Goal: Transaction & Acquisition: Purchase product/service

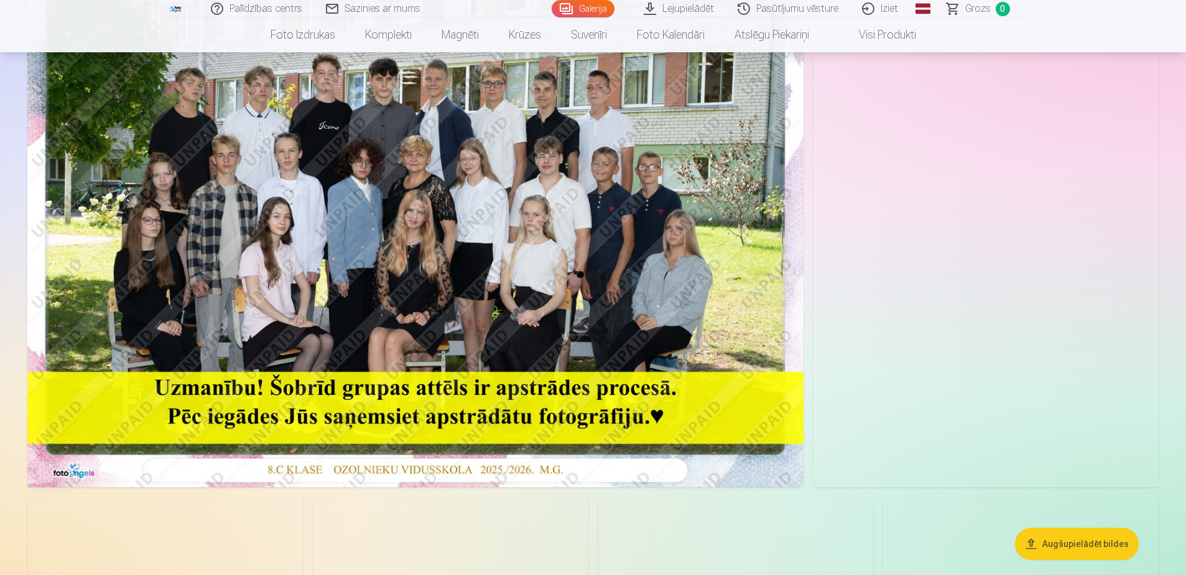
scroll to position [187, 0]
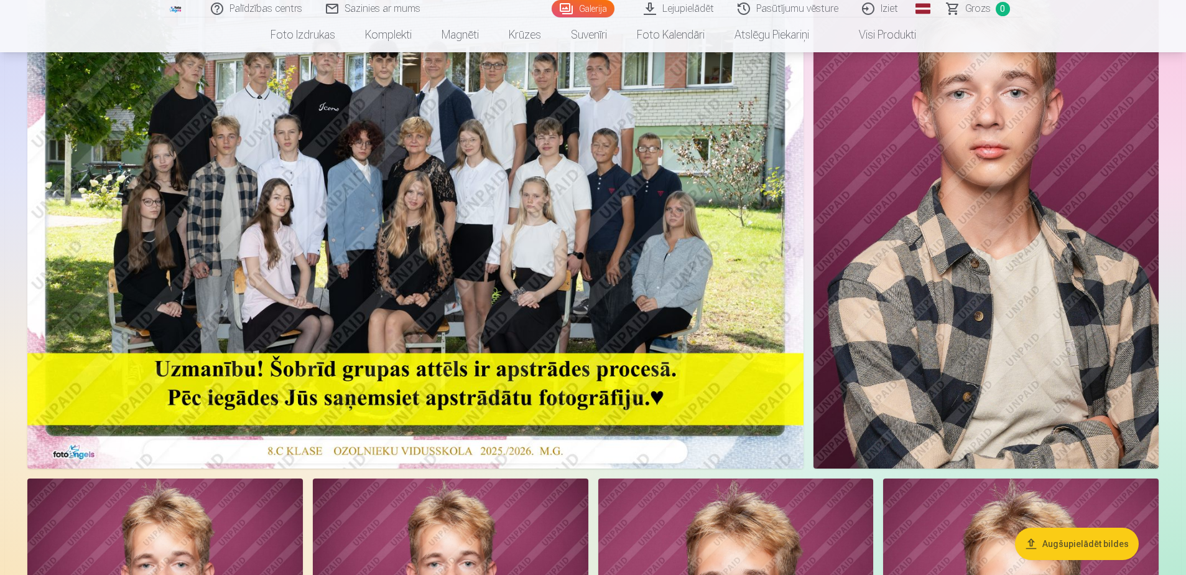
click at [342, 358] on img at bounding box center [415, 209] width 776 height 518
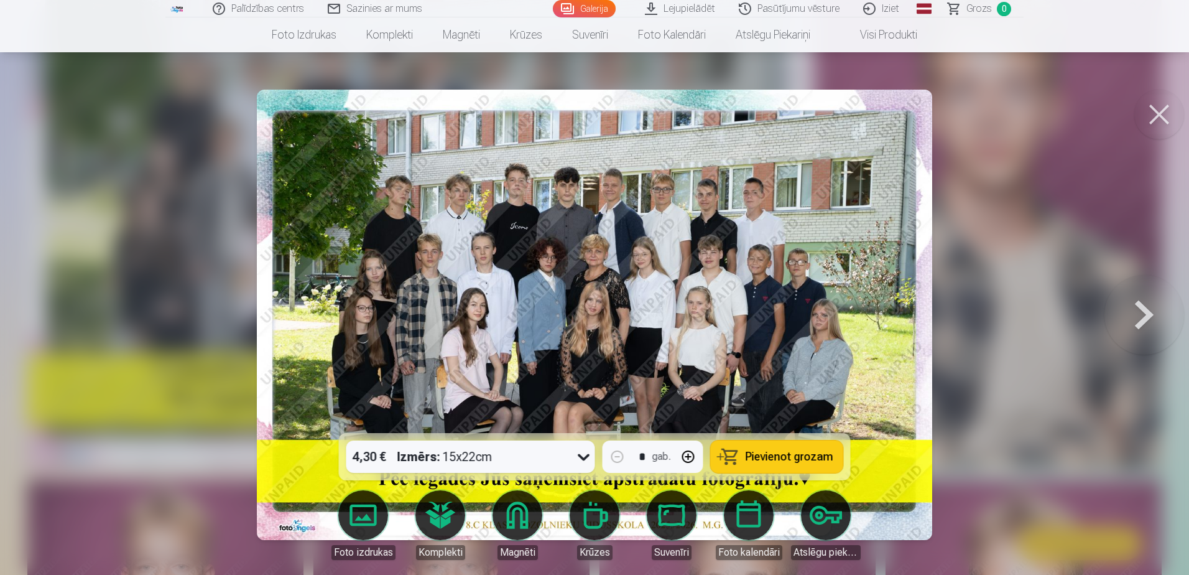
click at [1130, 303] on button at bounding box center [1145, 315] width 80 height 212
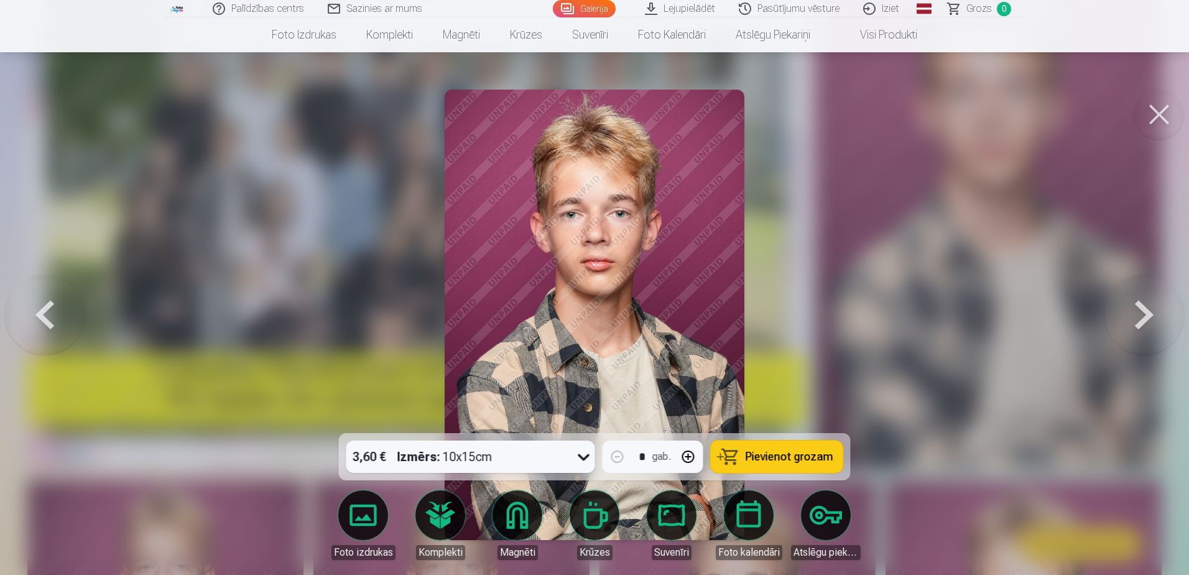
click at [1155, 109] on button at bounding box center [1160, 115] width 50 height 50
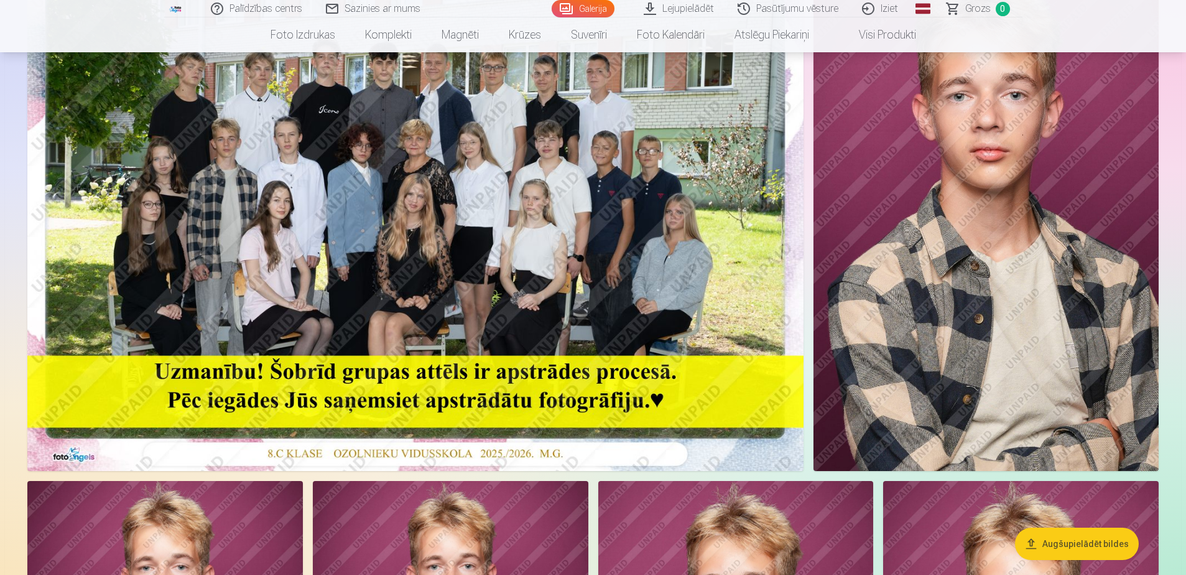
scroll to position [249, 0]
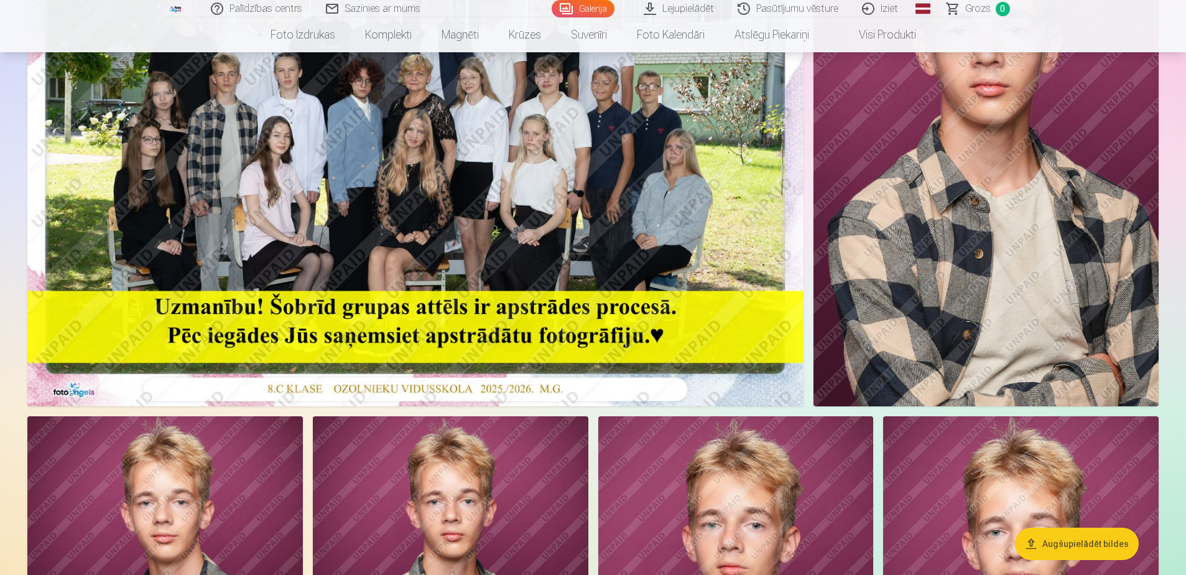
click at [457, 294] on img at bounding box center [415, 147] width 776 height 518
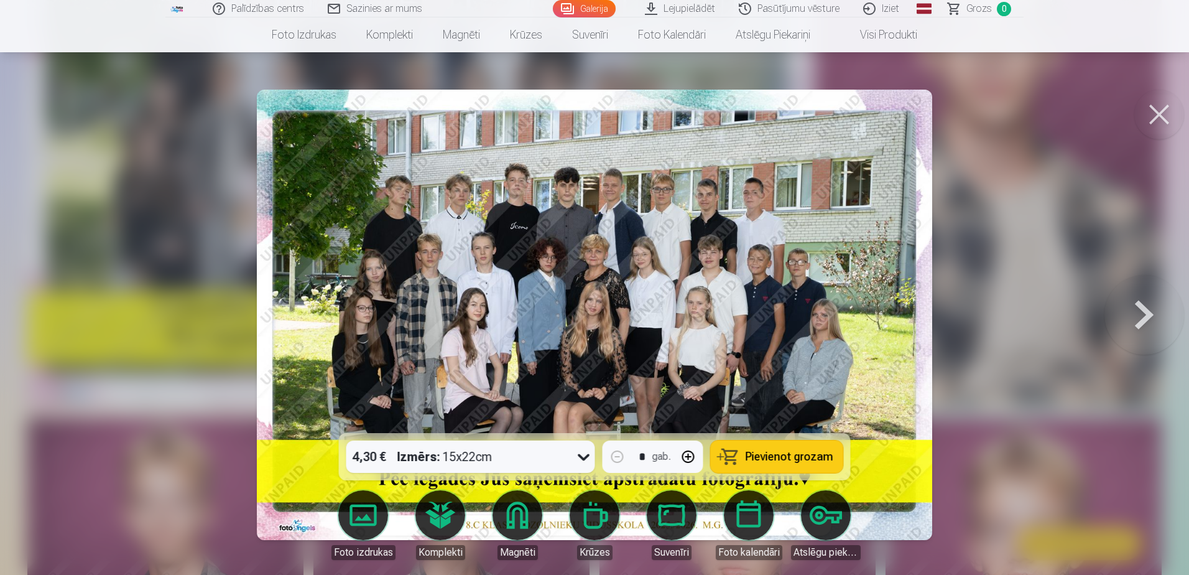
click at [304, 532] on img at bounding box center [594, 315] width 675 height 450
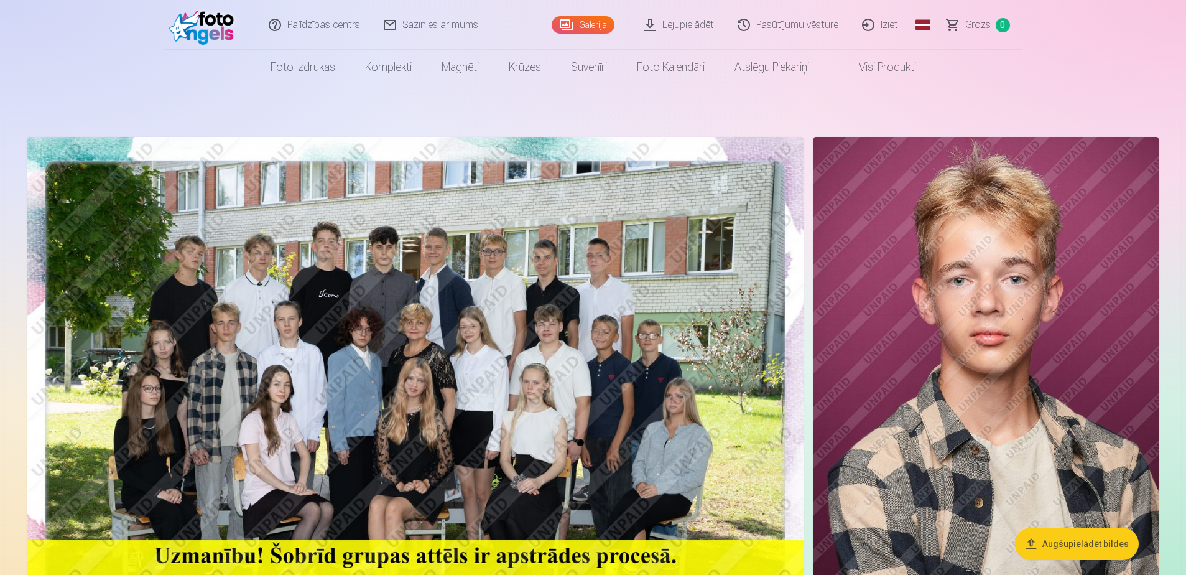
click at [220, 32] on img at bounding box center [205, 25] width 72 height 40
click at [401, 23] on link "Sazinies ar mums" at bounding box center [432, 25] width 118 height 50
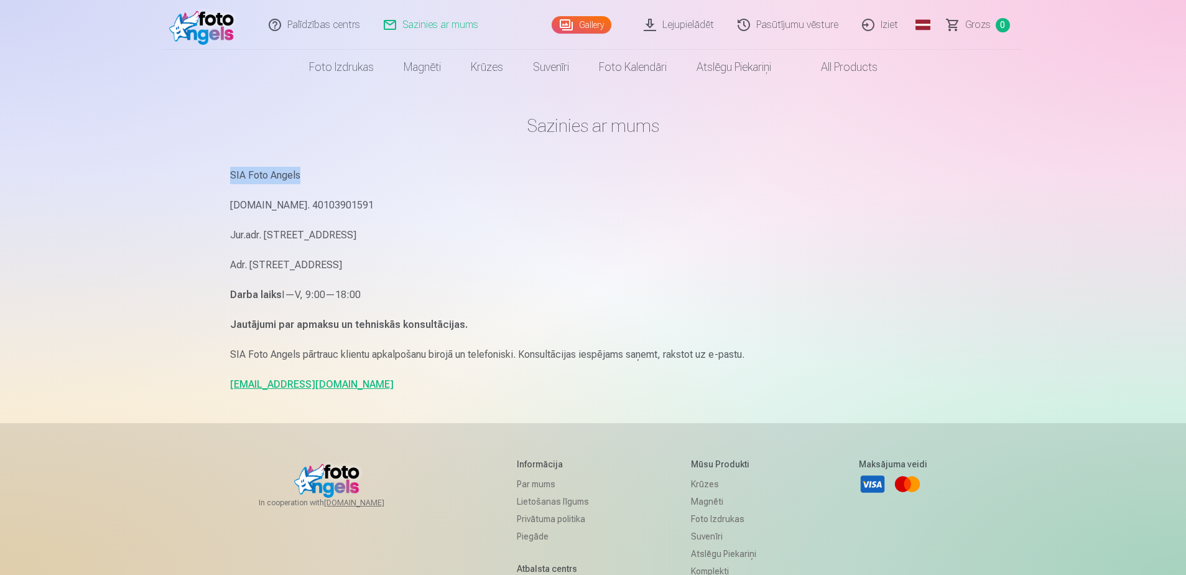
drag, startPoint x: 307, startPoint y: 176, endPoint x: 185, endPoint y: 174, distance: 122.0
click at [185, 174] on div "Palīdzības centrs Sazinies ar mums Gallery Lejupielādēt Pasūtījumu vēsture Izie…" at bounding box center [593, 382] width 1186 height 765
drag, startPoint x: 185, startPoint y: 174, endPoint x: 246, endPoint y: 172, distance: 61.0
copy p "SIA Foto Angels"
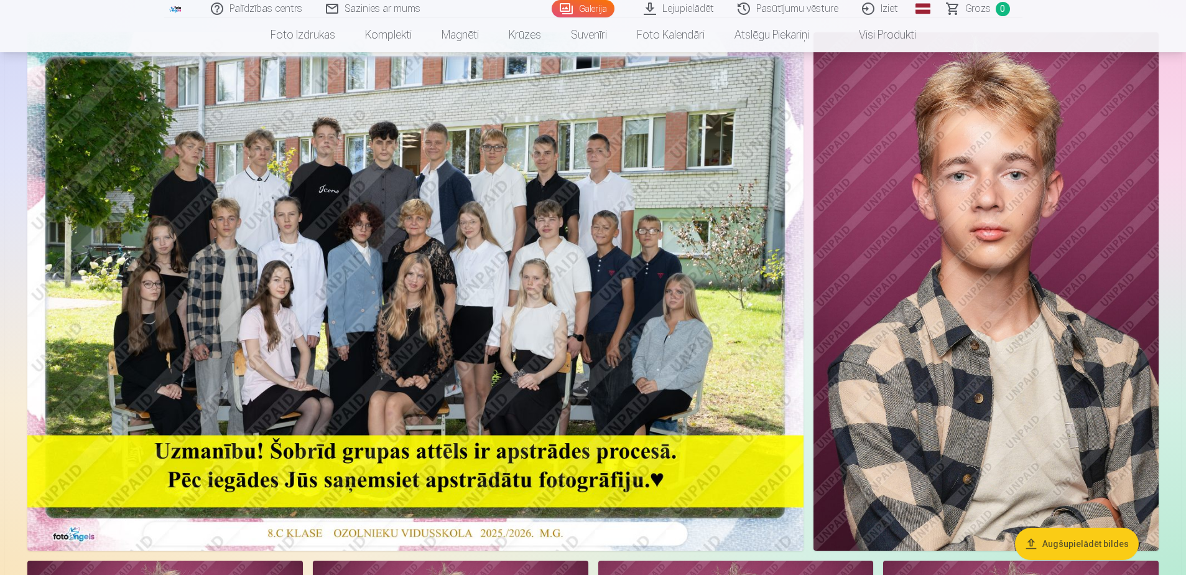
scroll to position [124, 0]
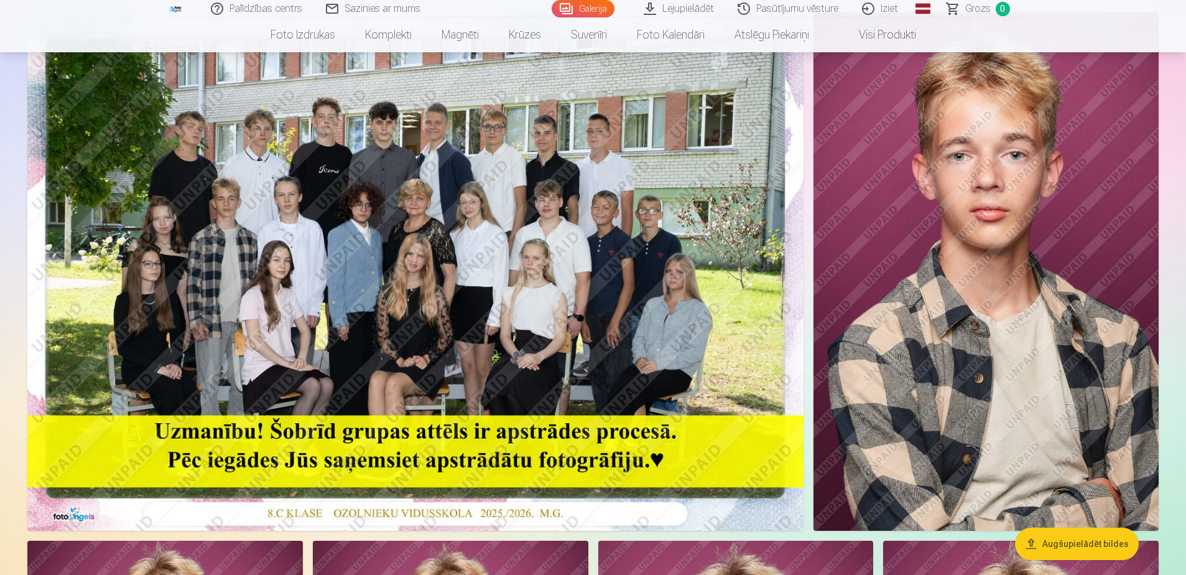
click at [485, 360] on img at bounding box center [415, 271] width 776 height 518
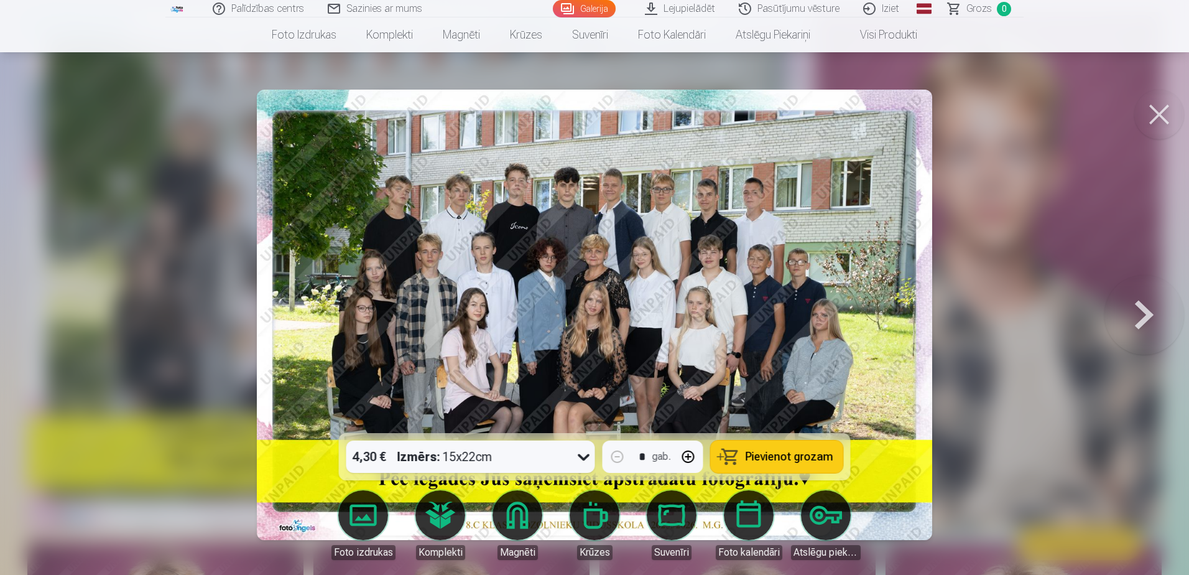
click at [816, 458] on span "Pievienot grozam" at bounding box center [790, 456] width 88 height 11
click at [1153, 121] on button at bounding box center [1160, 115] width 50 height 50
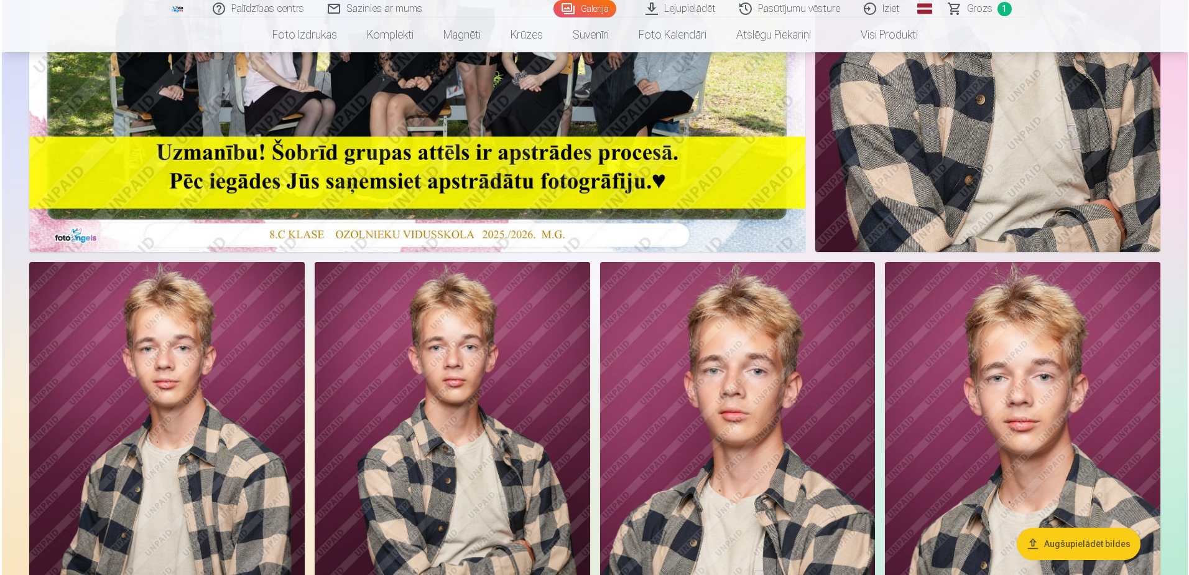
scroll to position [498, 0]
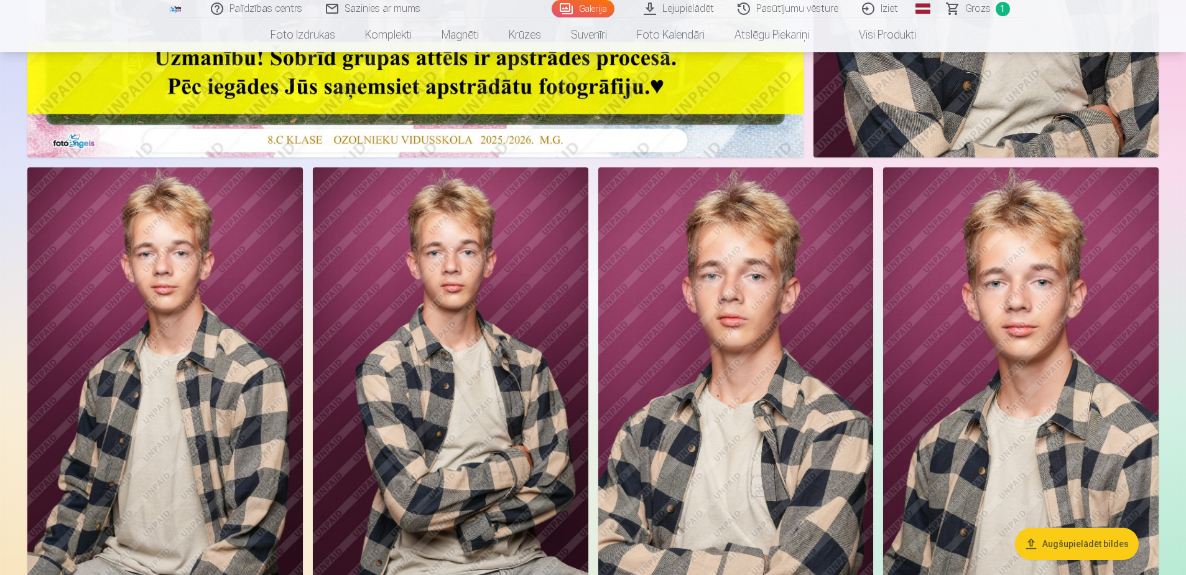
click at [210, 383] on img at bounding box center [165, 373] width 276 height 413
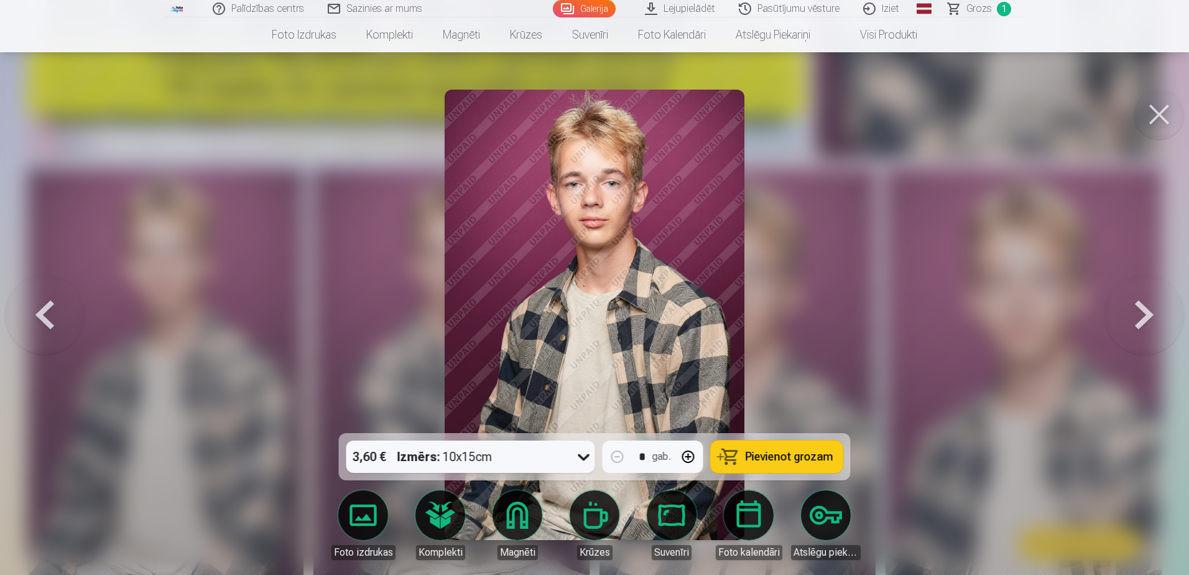
click at [687, 455] on button "button" at bounding box center [689, 457] width 30 height 30
click at [619, 462] on button "button" at bounding box center [618, 457] width 30 height 30
type input "*"
click at [806, 454] on span "Pievienot grozam" at bounding box center [790, 456] width 88 height 11
click at [510, 524] on link "Magnēti" at bounding box center [518, 525] width 70 height 70
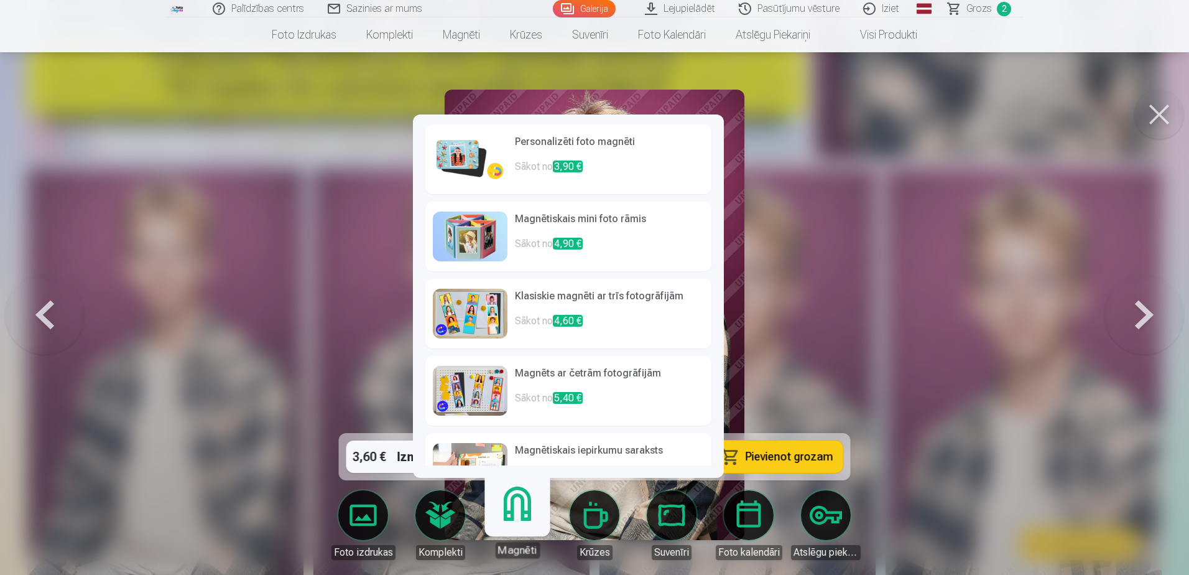
click at [567, 168] on span "3,90 €" at bounding box center [568, 167] width 30 height 12
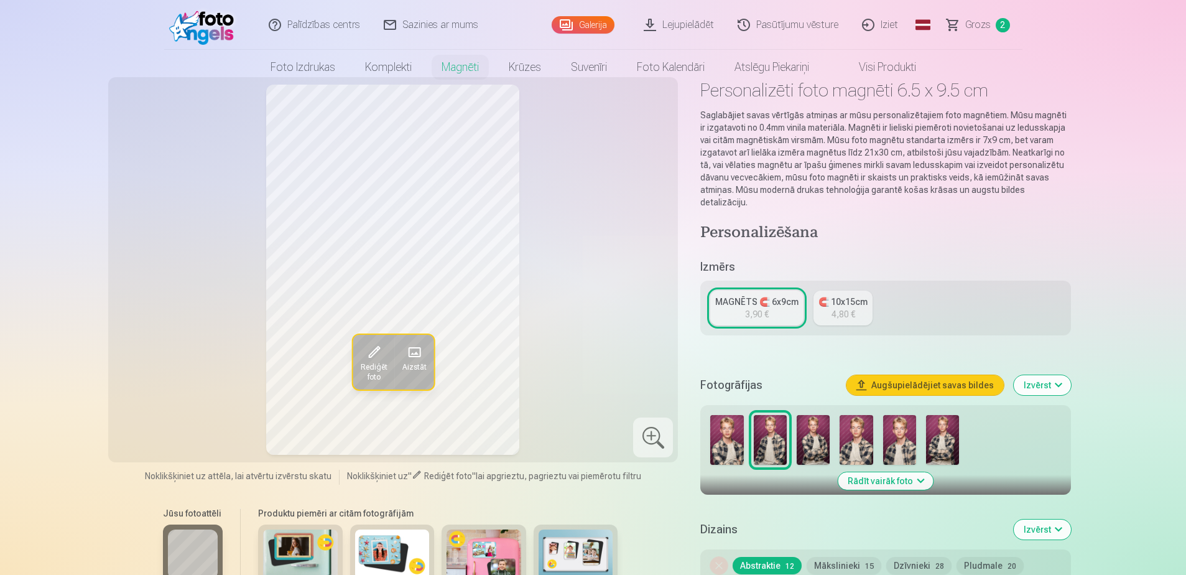
scroll to position [62, 0]
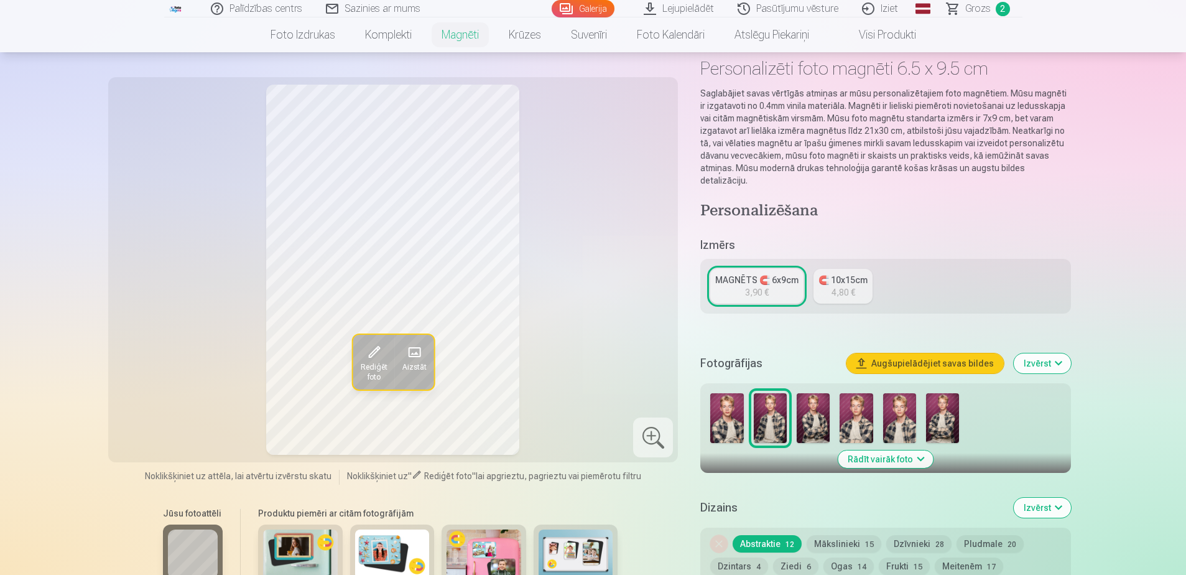
click at [817, 406] on img at bounding box center [813, 418] width 33 height 50
click at [746, 288] on link "MAGNĒTS 🧲 6x9cm 3,90 €" at bounding box center [756, 286] width 93 height 35
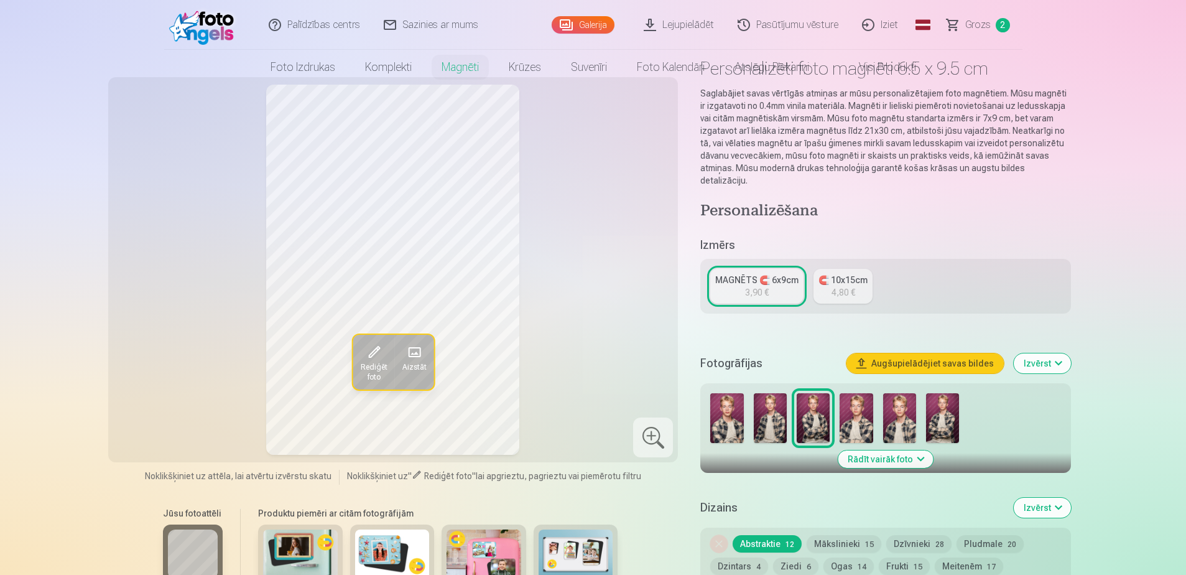
scroll to position [0, 0]
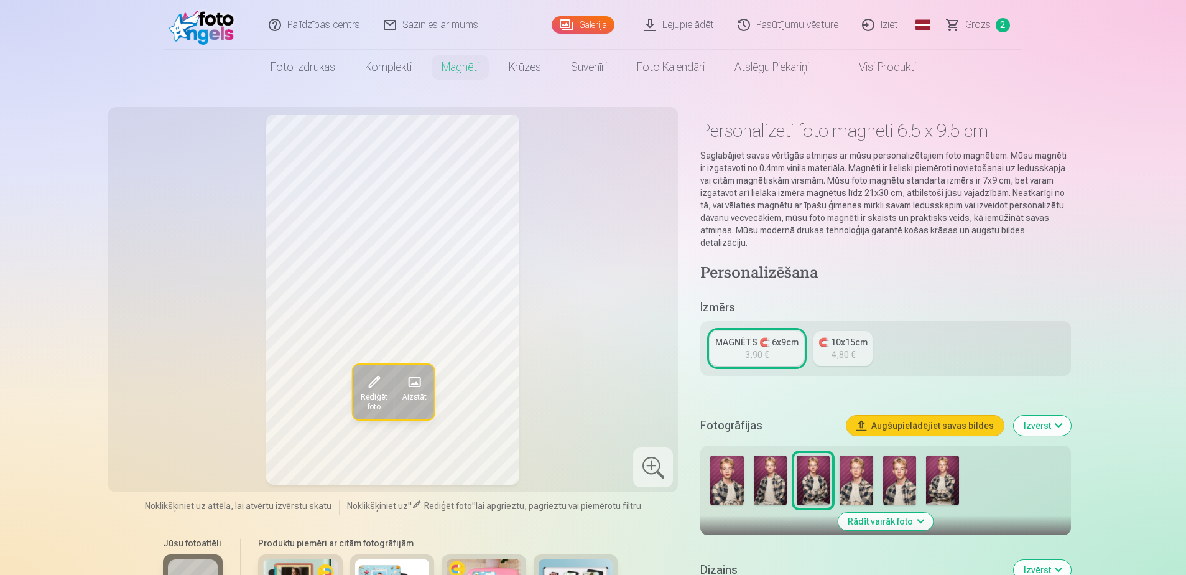
click at [867, 345] on link "🧲 10x15cm 4,80 €" at bounding box center [843, 348] width 59 height 35
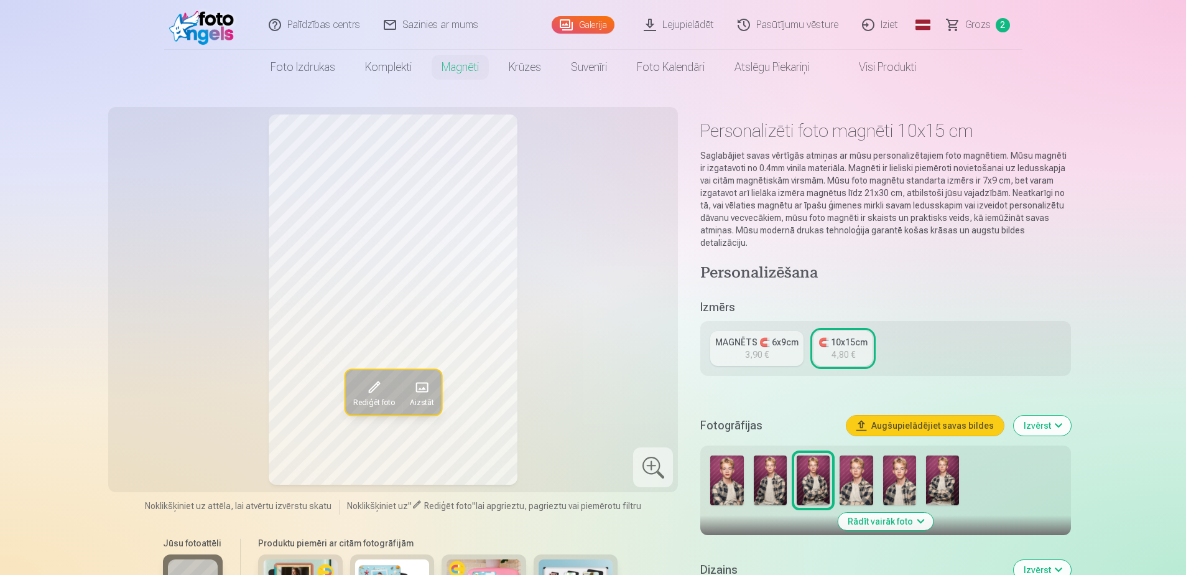
click at [788, 340] on link "MAGNĒTS 🧲 6x9cm 3,90 €" at bounding box center [756, 348] width 93 height 35
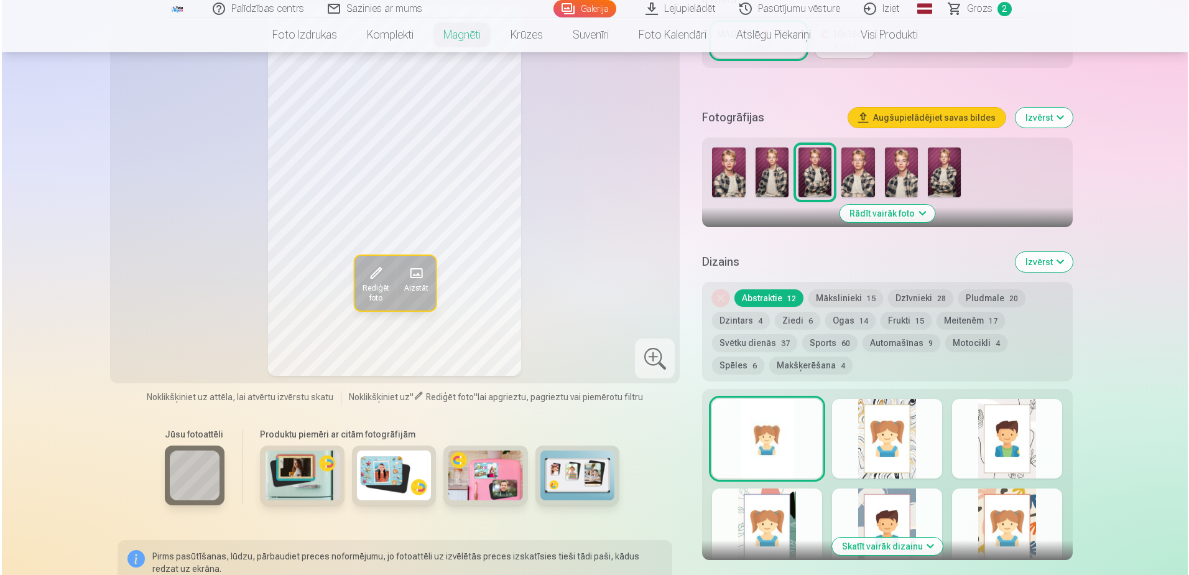
scroll to position [435, 0]
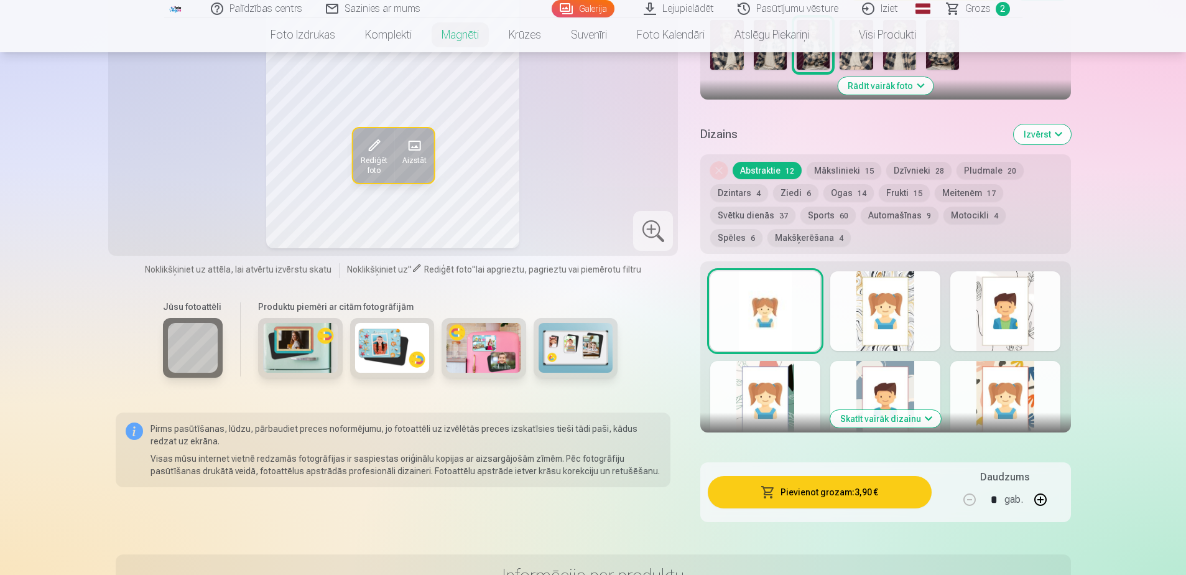
click at [849, 489] on button "Pievienot grozam : 3,90 €" at bounding box center [819, 492] width 223 height 32
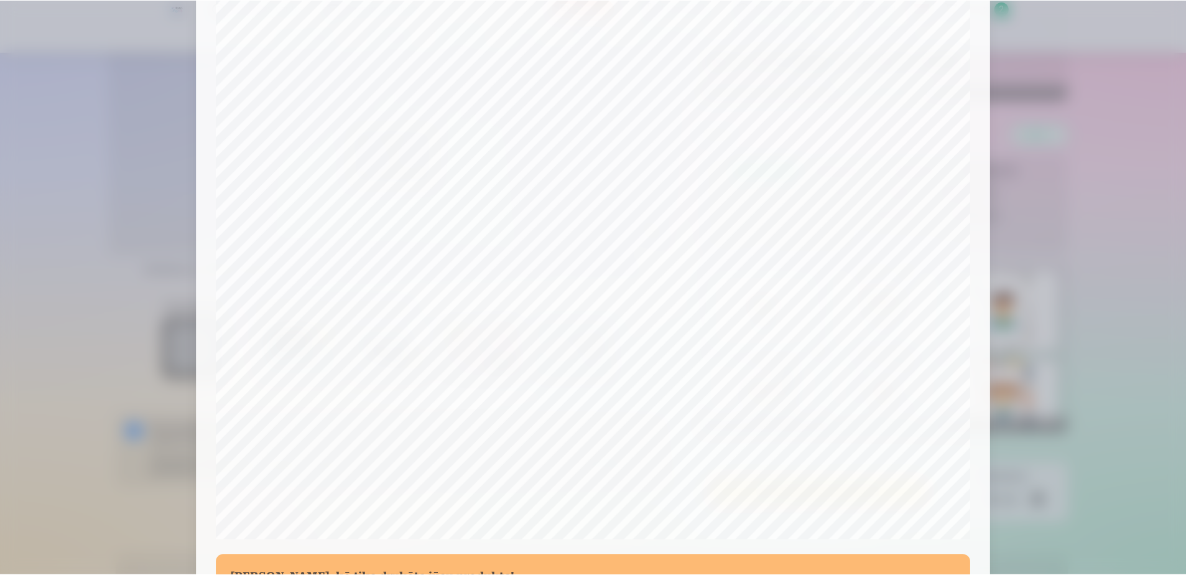
scroll to position [197, 0]
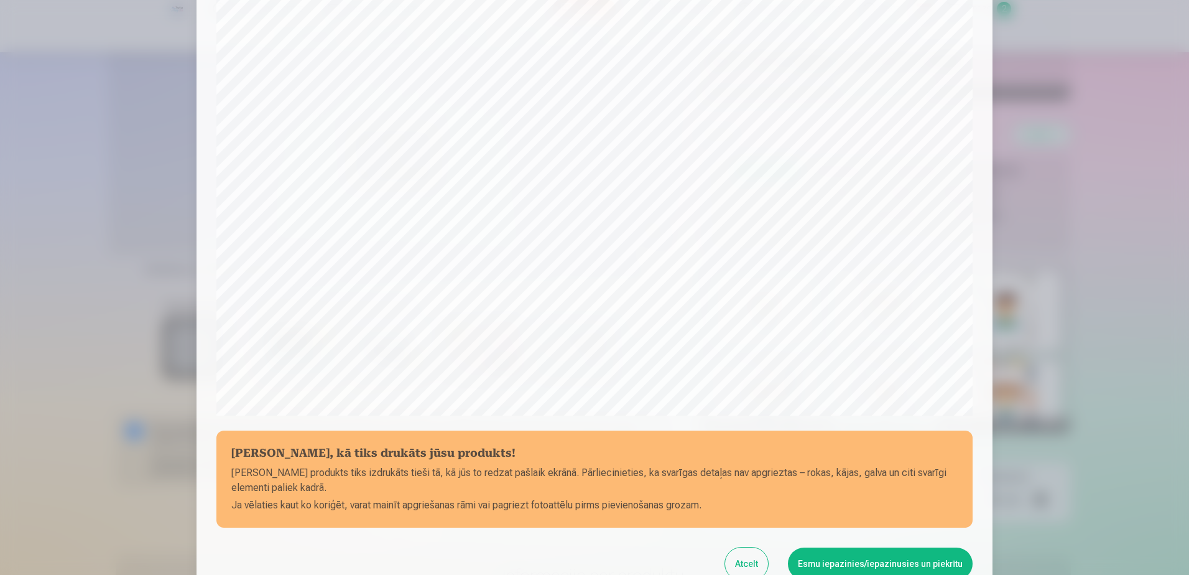
click at [903, 563] on button "Esmu iepazinies/iepazinusies un piekrītu" at bounding box center [880, 563] width 185 height 32
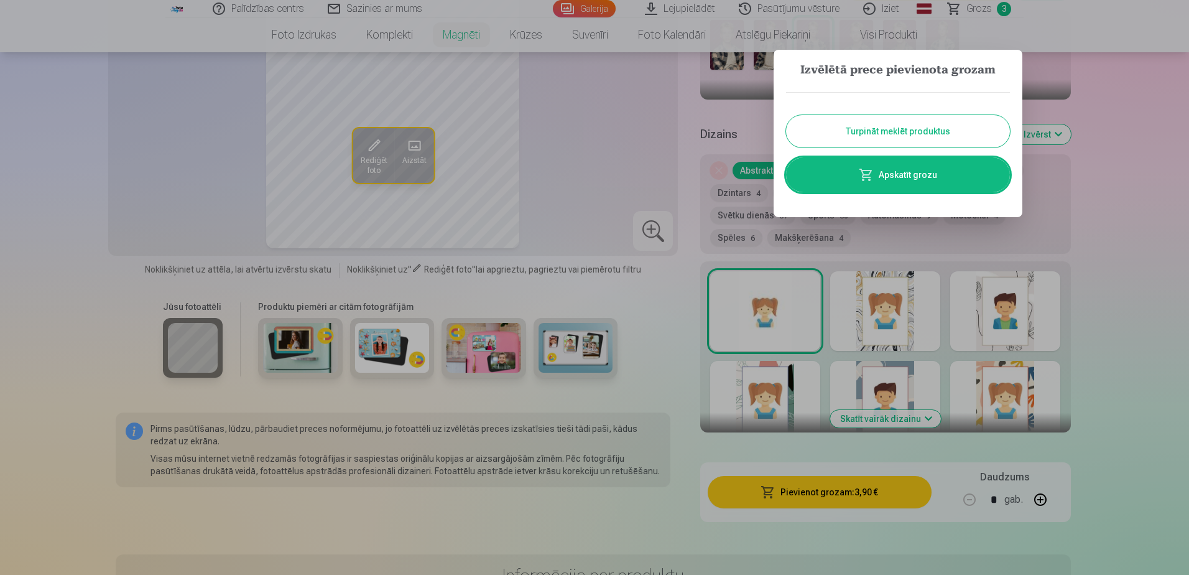
click at [900, 191] on link "Apskatīt grozu" at bounding box center [898, 174] width 224 height 35
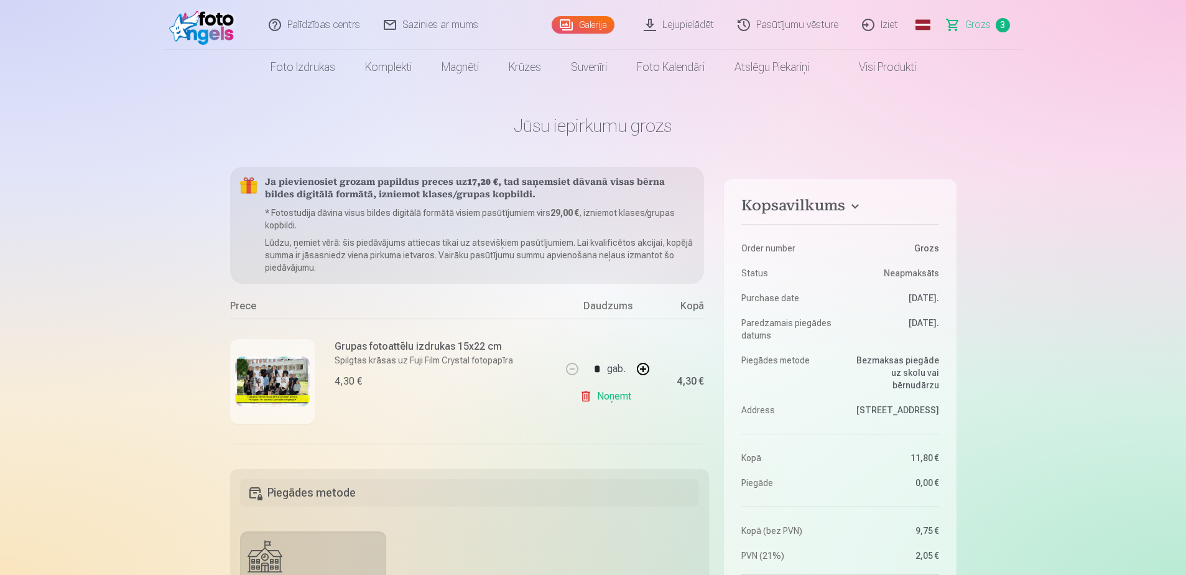
click at [597, 30] on link "Galerija" at bounding box center [583, 24] width 63 height 17
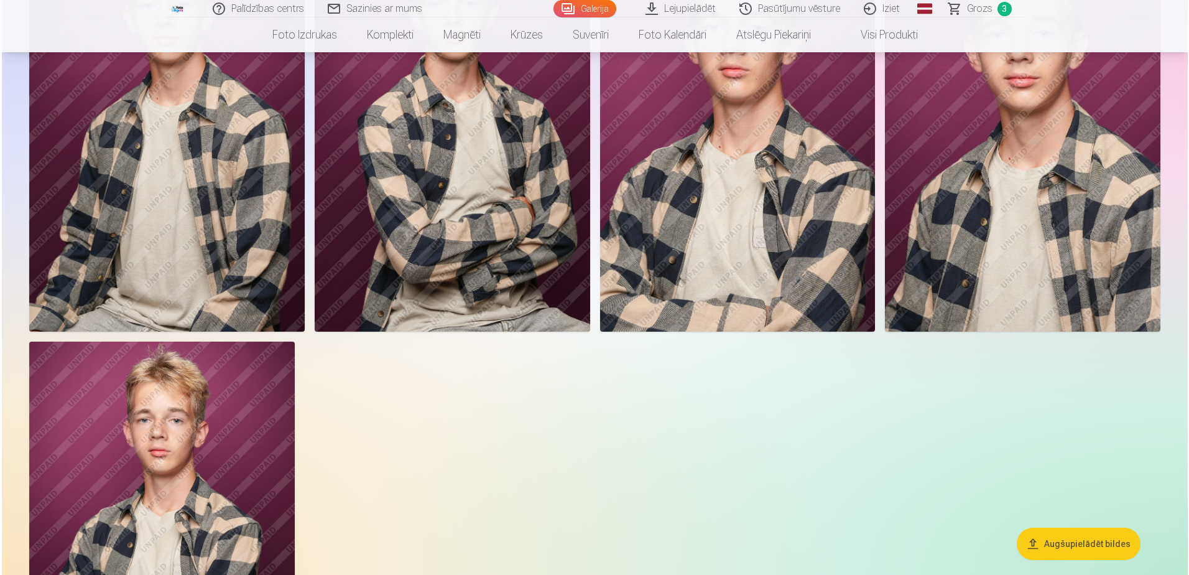
scroll to position [622, 0]
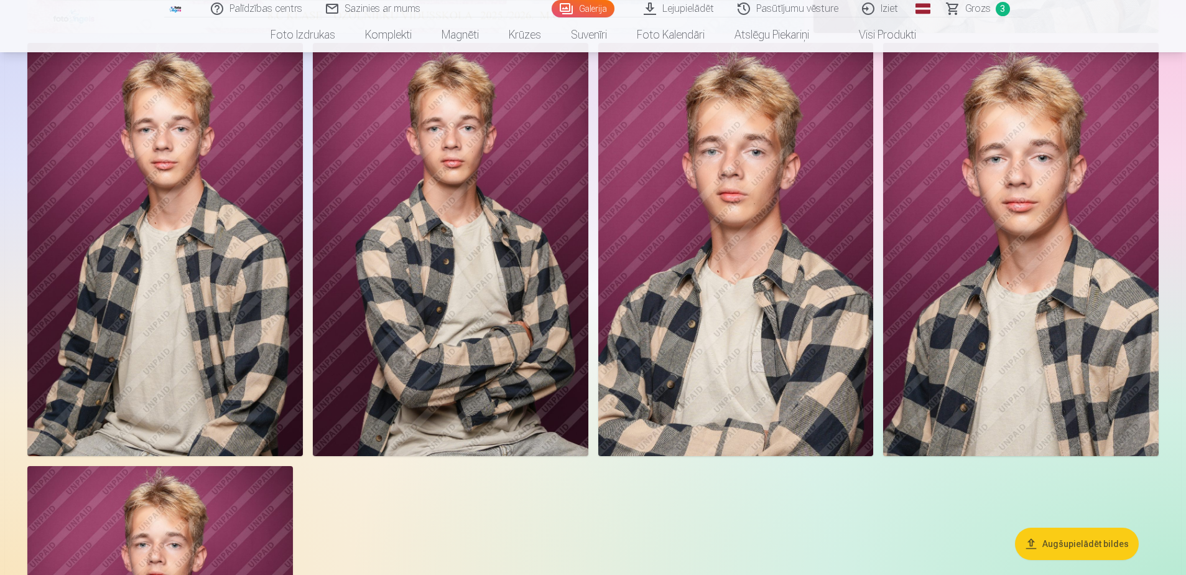
click at [1009, 347] on img at bounding box center [1021, 249] width 276 height 413
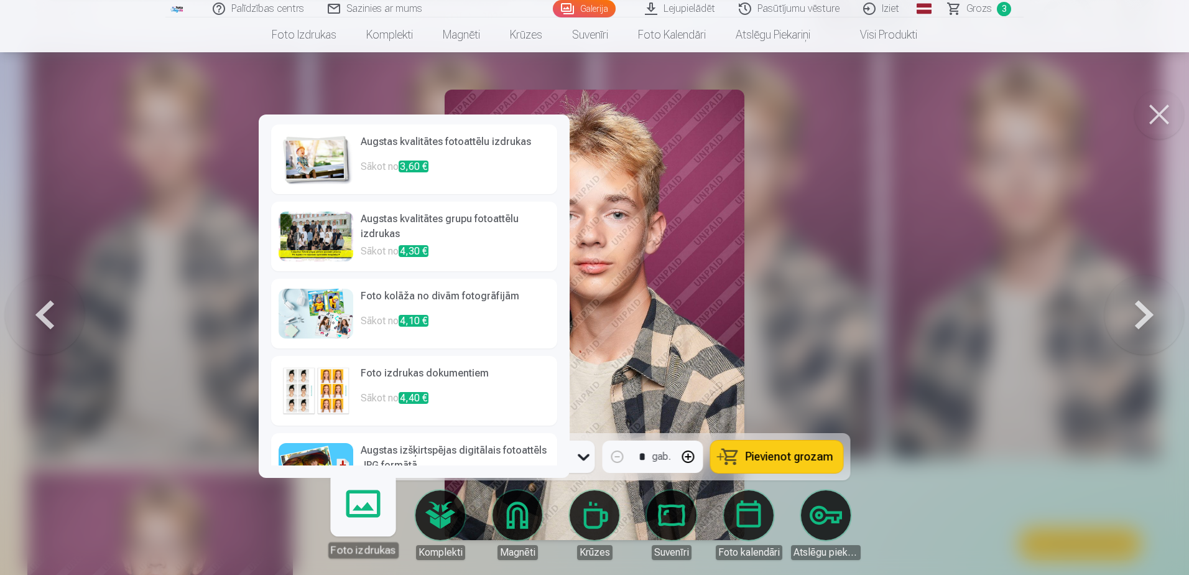
click at [358, 521] on link "Foto izdrukas" at bounding box center [363, 520] width 77 height 77
click at [315, 149] on img at bounding box center [316, 159] width 75 height 50
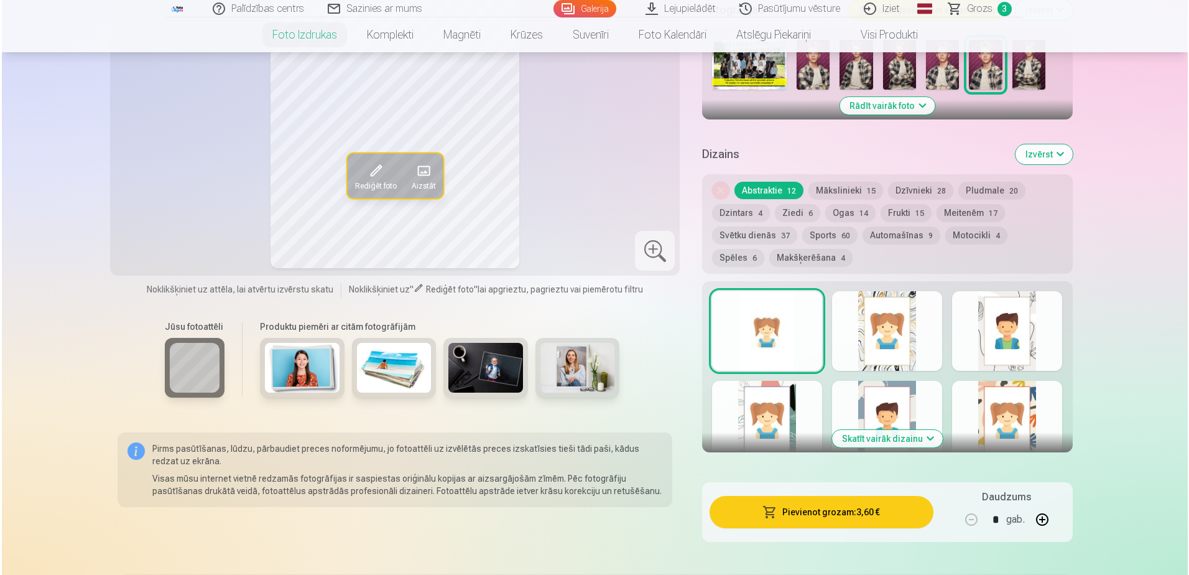
scroll to position [560, 0]
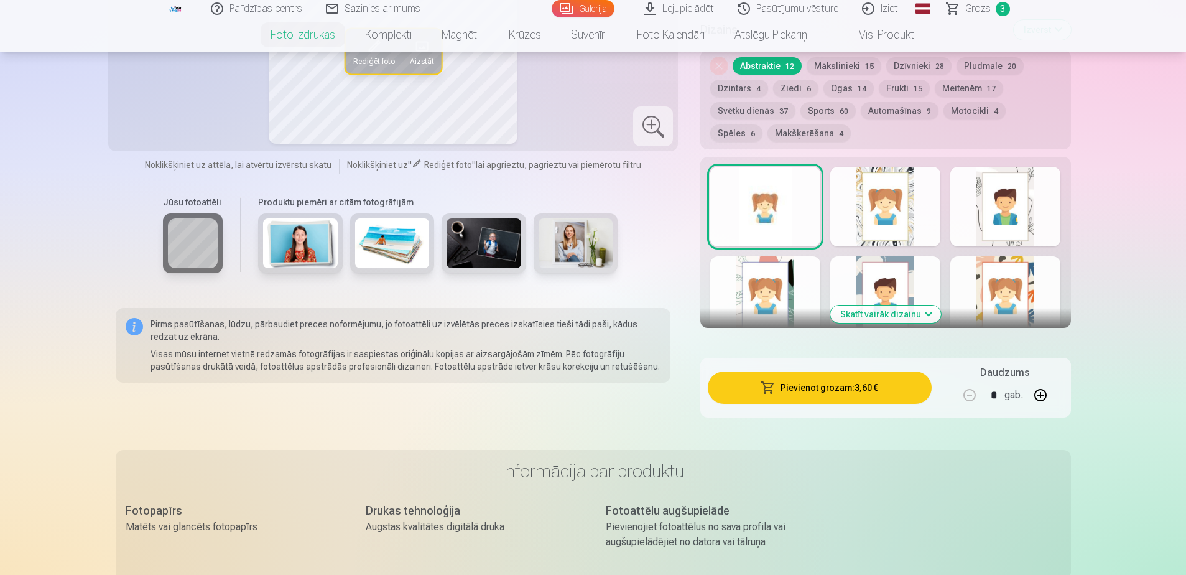
click at [825, 393] on button "Pievienot grozam : 3,60 €" at bounding box center [819, 387] width 223 height 32
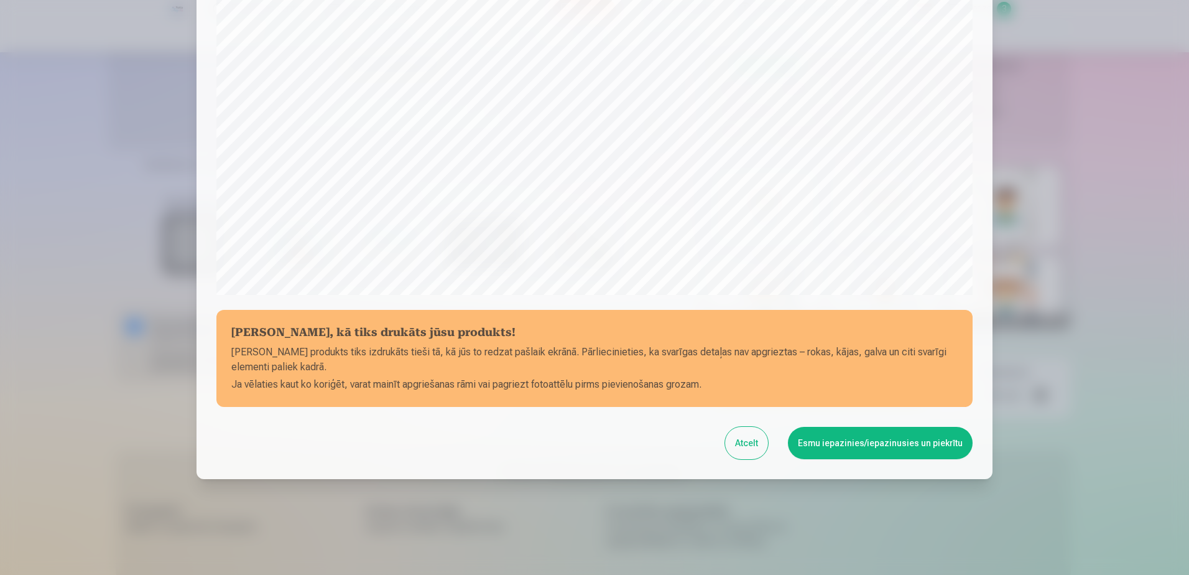
scroll to position [321, 0]
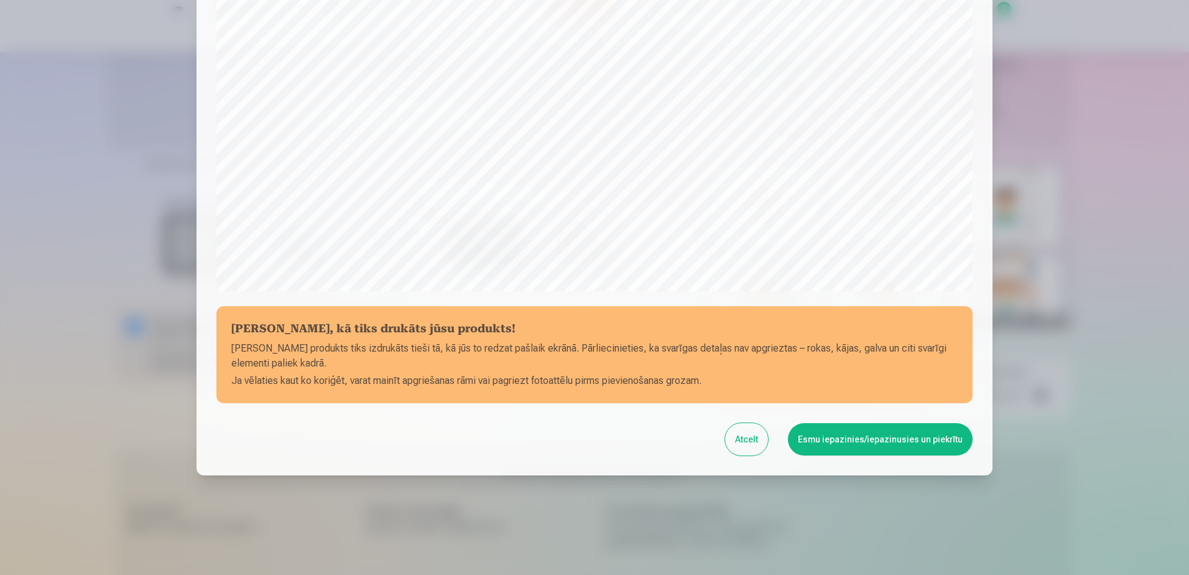
click at [857, 438] on button "Esmu iepazinies/iepazinusies un piekrītu" at bounding box center [880, 439] width 185 height 32
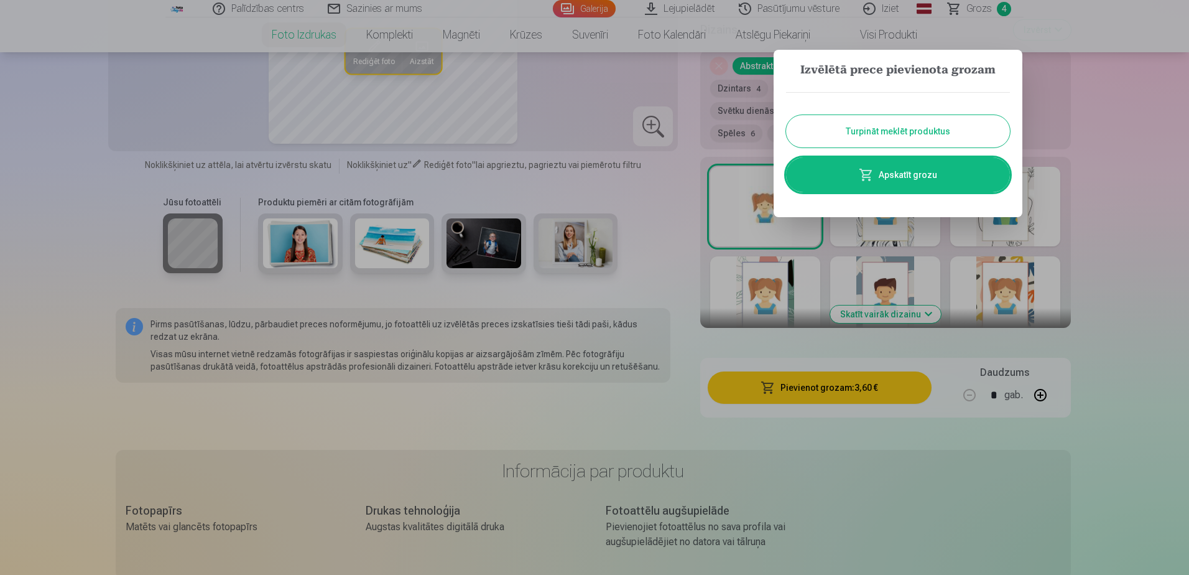
click at [934, 174] on link "Apskatīt grozu" at bounding box center [898, 174] width 224 height 35
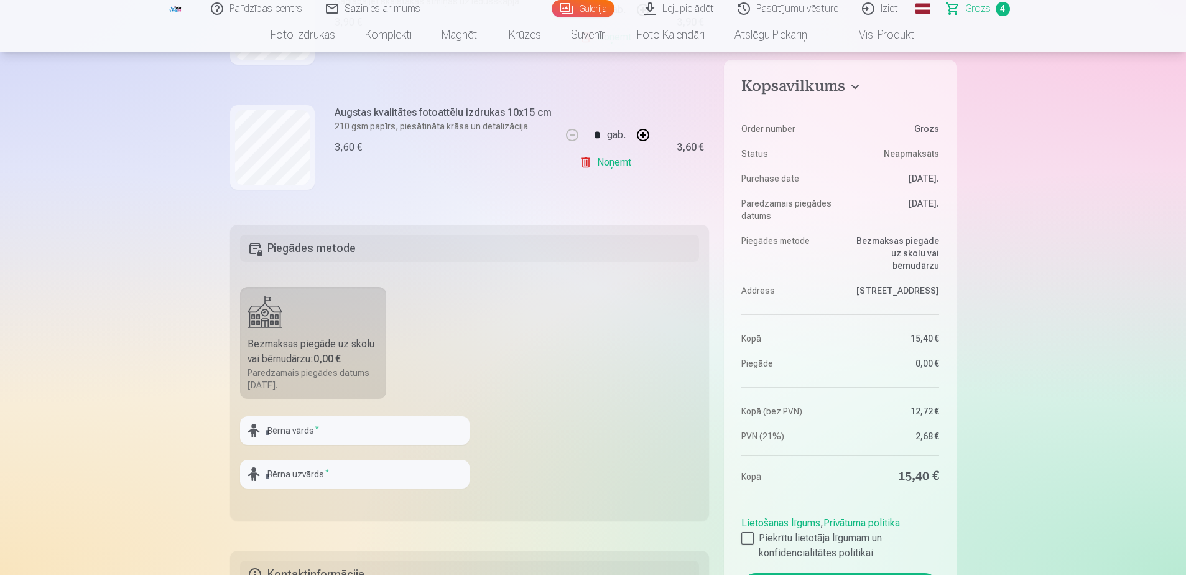
scroll to position [249, 0]
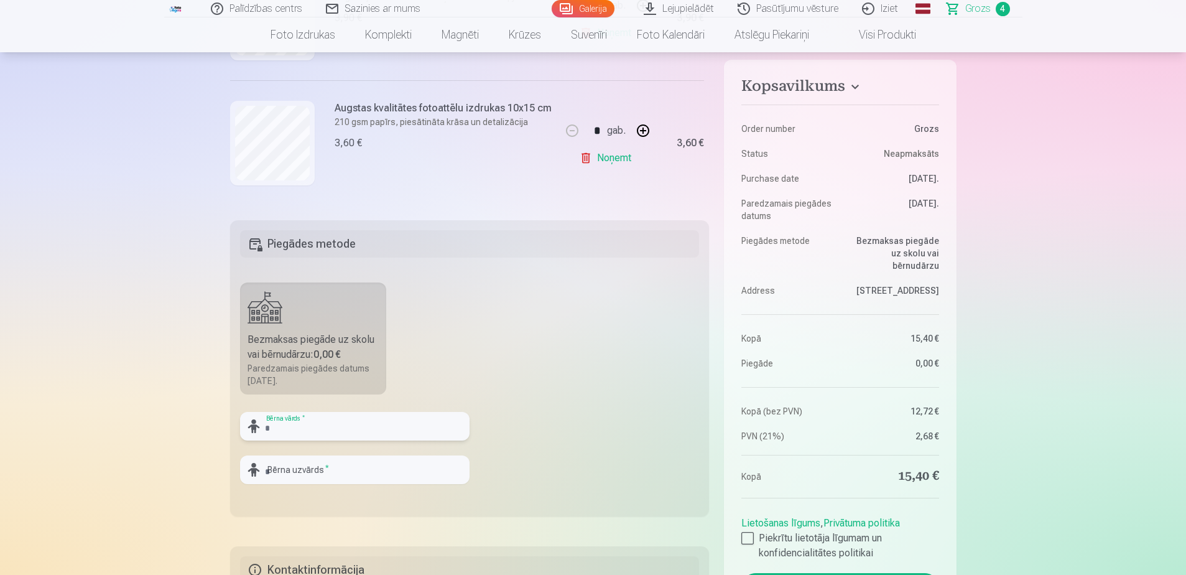
click at [285, 434] on input "text" at bounding box center [355, 426] width 230 height 29
type input "******"
click at [298, 472] on input "text" at bounding box center [355, 469] width 230 height 29
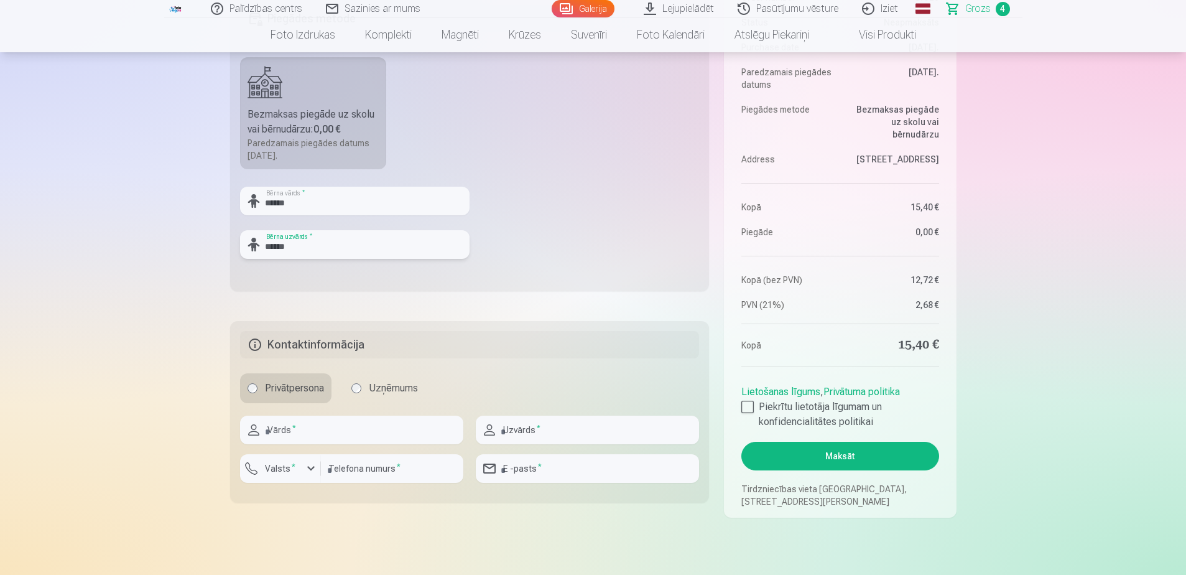
scroll to position [498, 0]
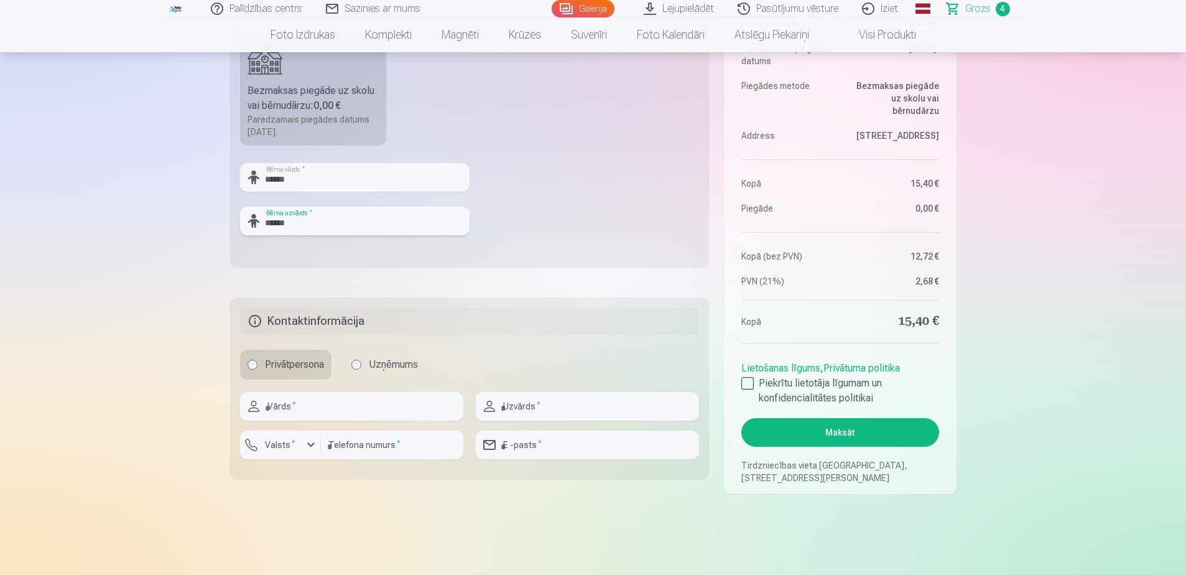
type input "******"
click at [336, 414] on input "text" at bounding box center [351, 406] width 223 height 29
type input "*****"
type input "**********"
type input "********"
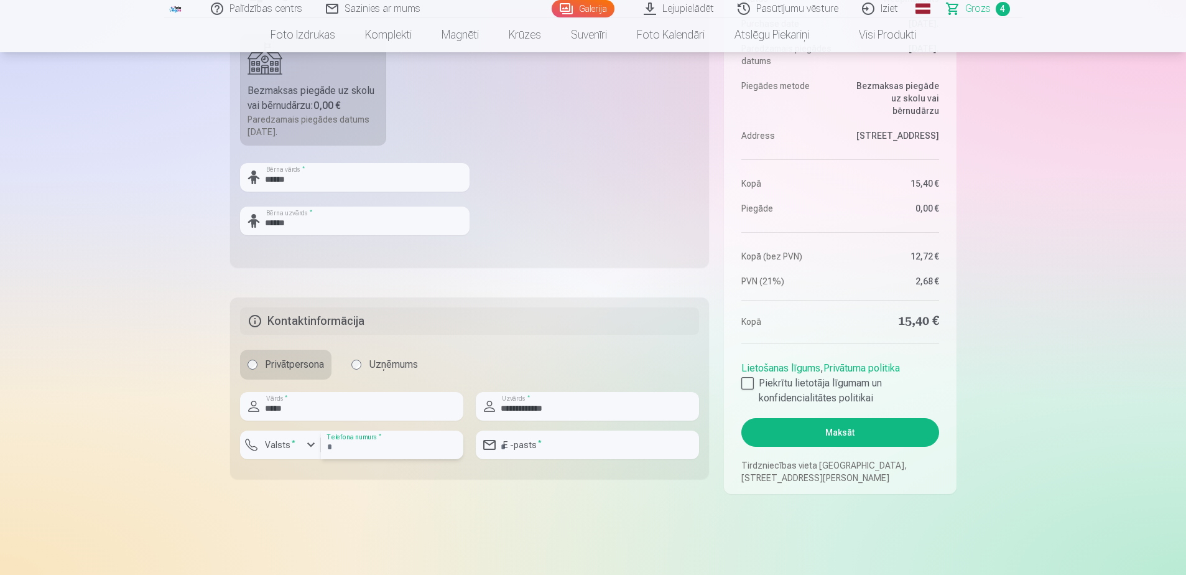
type input "**********"
click at [750, 376] on label "Piekrītu lietotāja līgumam un konfidencialitātes politikai" at bounding box center [840, 391] width 197 height 30
click at [877, 432] on button "Maksāt" at bounding box center [840, 432] width 197 height 29
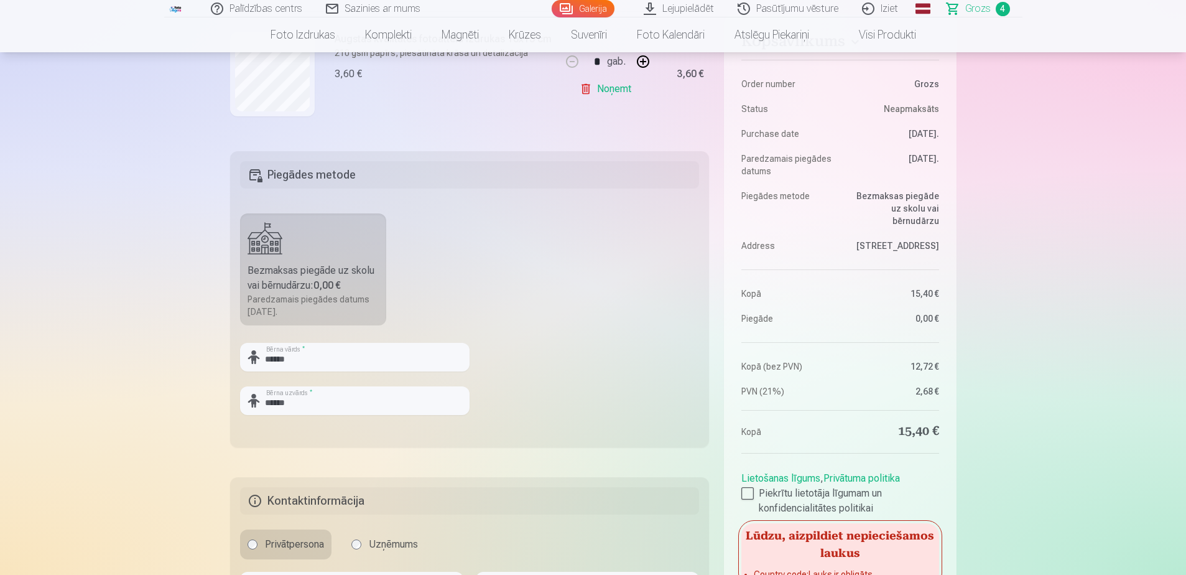
scroll to position [249, 0]
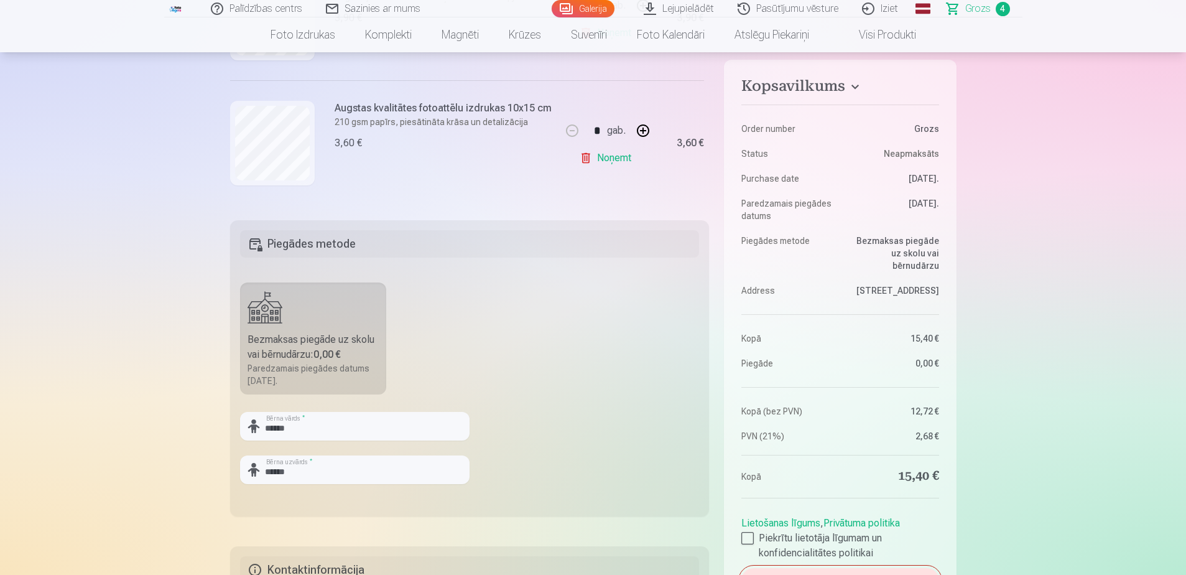
click at [596, 373] on fieldset "Piegādes metode Bezmaksas piegāde uz skolu vai bērnudārzu : 0,00 € Paredzamais …" at bounding box center [470, 368] width 480 height 296
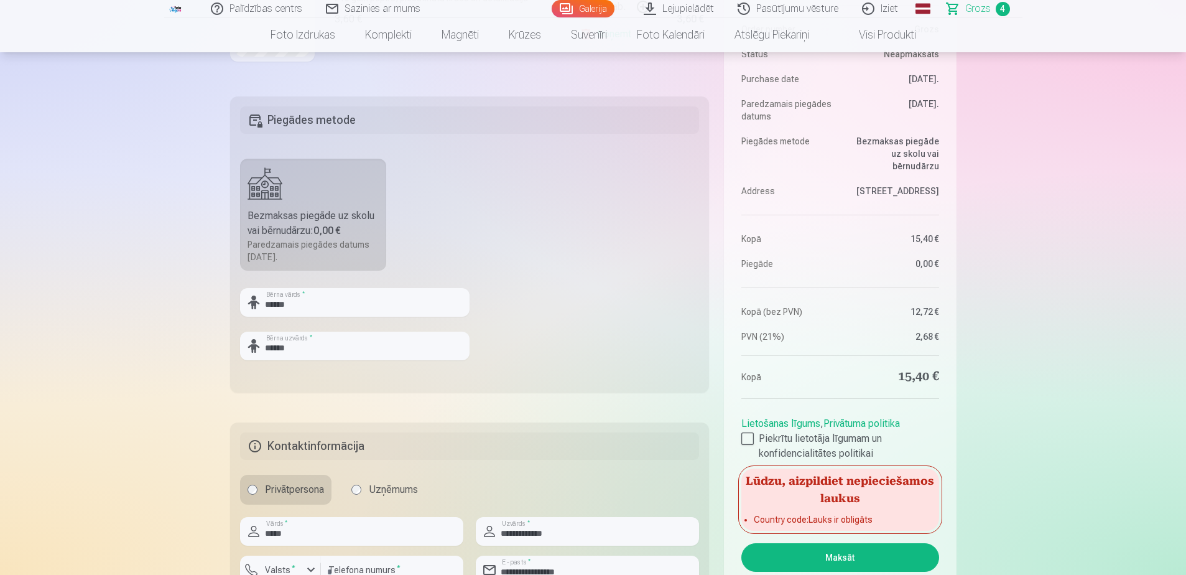
scroll to position [373, 0]
click at [268, 210] on div "Bezmaksas piegāde uz skolu vai bērnudārzu : 0,00 €" at bounding box center [314, 223] width 132 height 30
click at [280, 251] on div "Paredzamais piegādes datums 4.10.2025." at bounding box center [314, 250] width 132 height 25
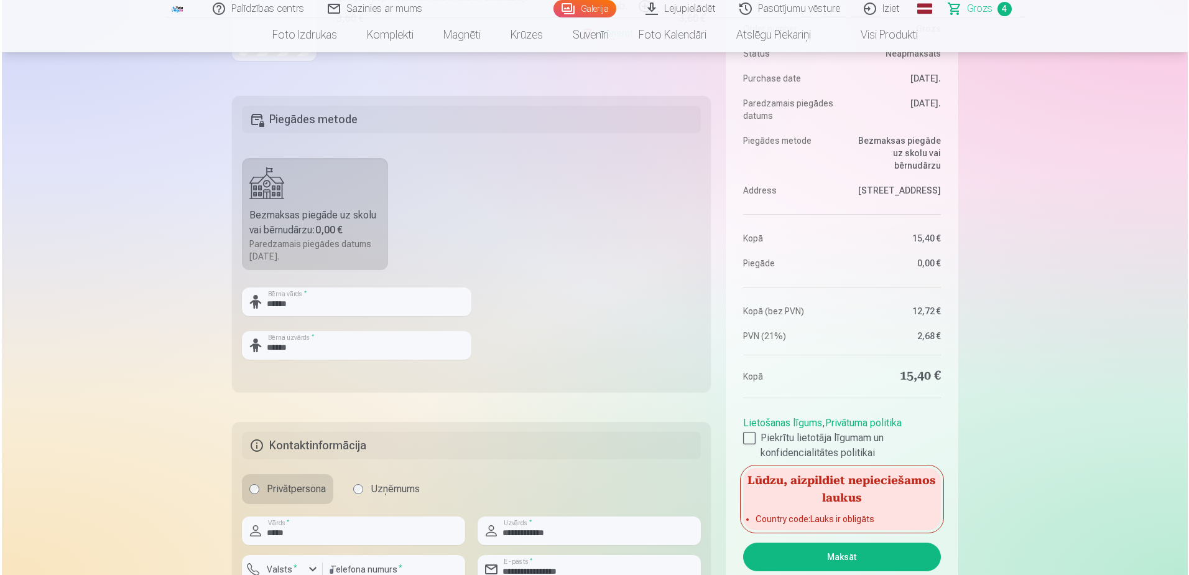
scroll to position [560, 0]
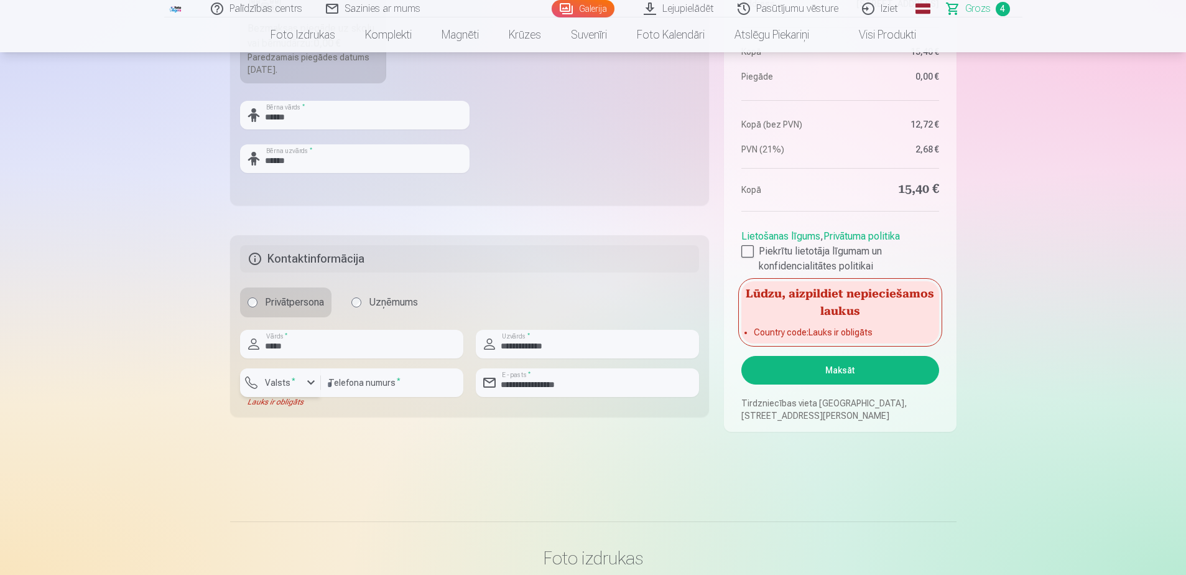
click at [312, 387] on div "button" at bounding box center [311, 382] width 15 height 15
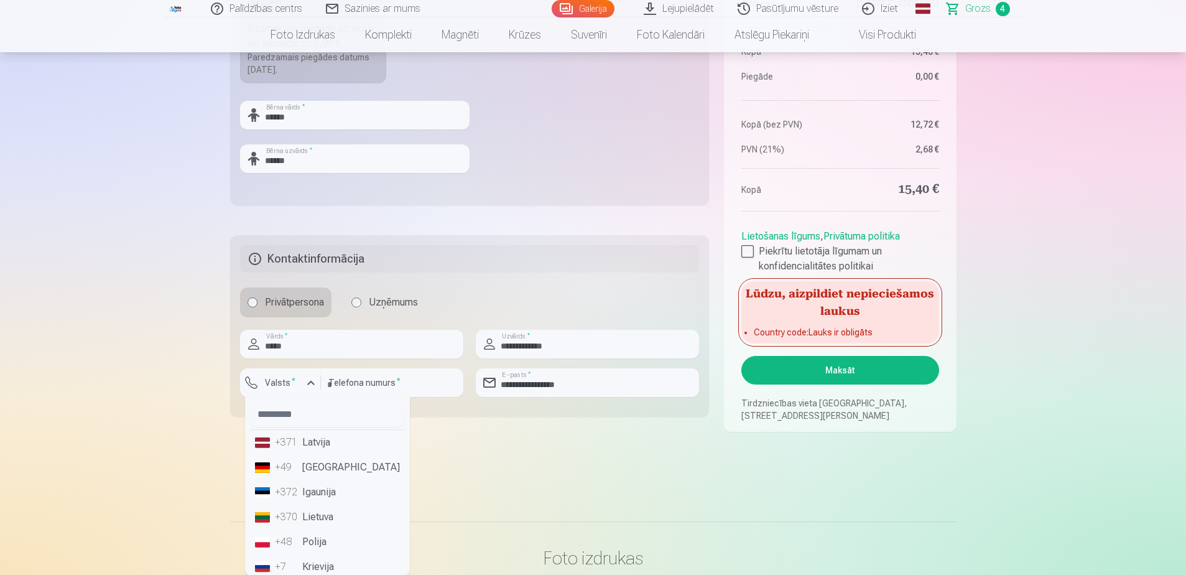
click at [312, 438] on li "+371 Latvija" at bounding box center [327, 442] width 155 height 25
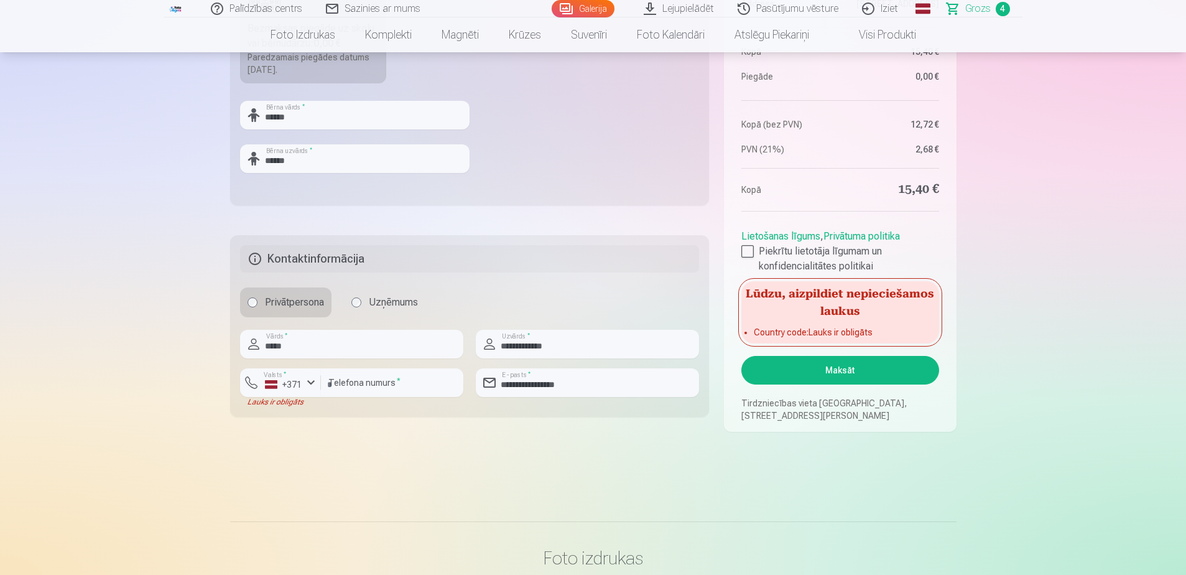
click at [855, 363] on button "Maksāt" at bounding box center [840, 370] width 197 height 29
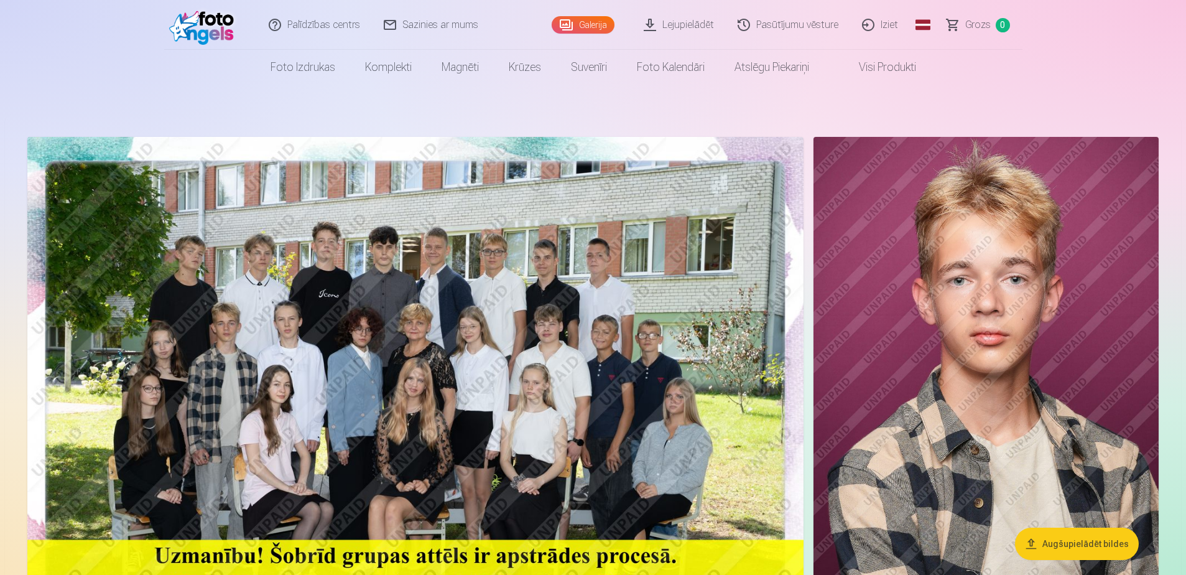
click at [333, 259] on img at bounding box center [415, 396] width 776 height 518
